Goal: Book appointment/travel/reservation

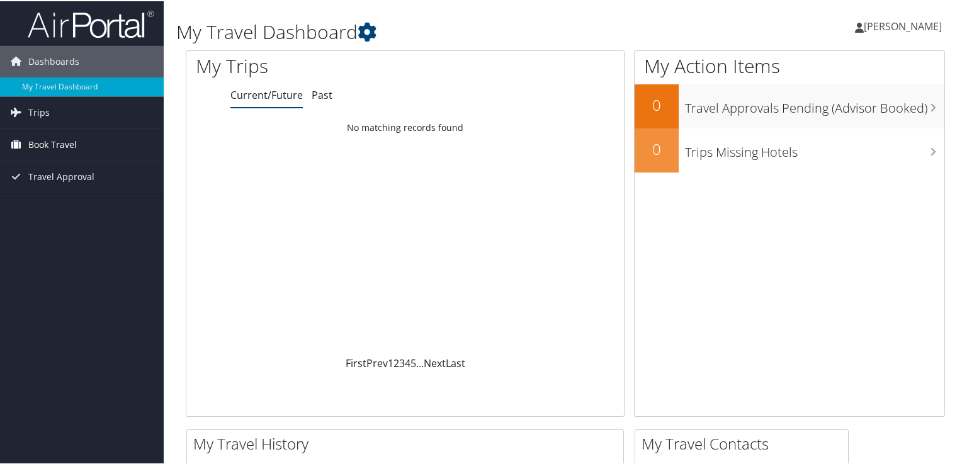
click at [73, 140] on span "Book Travel" at bounding box center [52, 143] width 48 height 31
click at [63, 116] on link "Trips" at bounding box center [82, 111] width 164 height 31
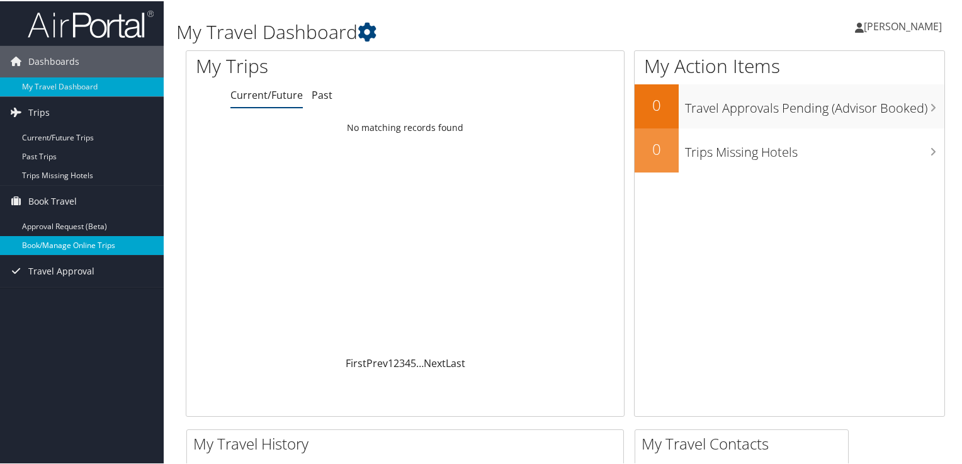
click at [79, 242] on link "Book/Manage Online Trips" at bounding box center [82, 244] width 164 height 19
